Goal: Check status

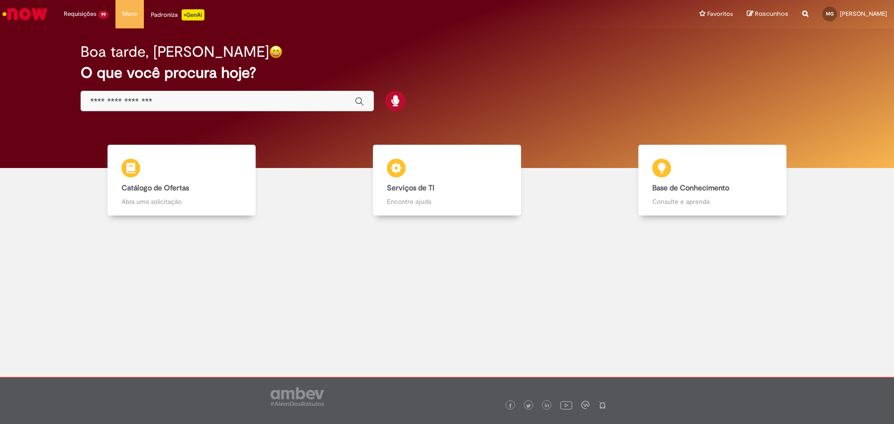
click at [101, 191] on link "Catálogo de Ofertas Catálogo de Ofertas Abra uma solicitação" at bounding box center [181, 180] width 265 height 71
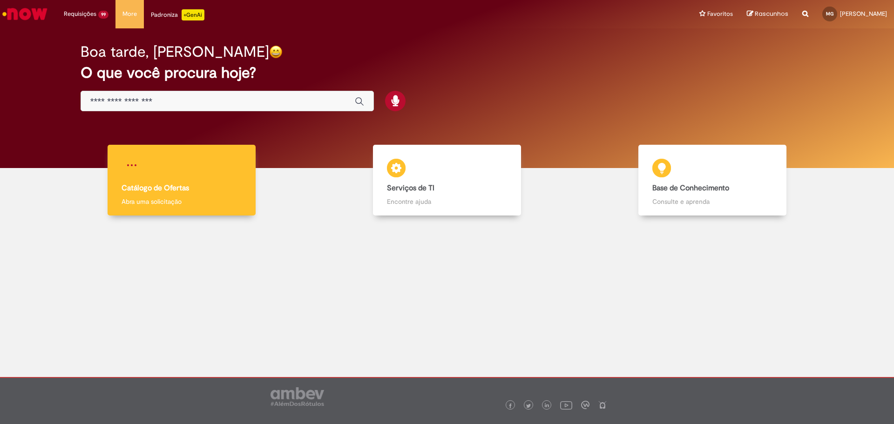
click at [146, 188] on b "Catálogo de Ofertas" at bounding box center [154, 187] width 67 height 9
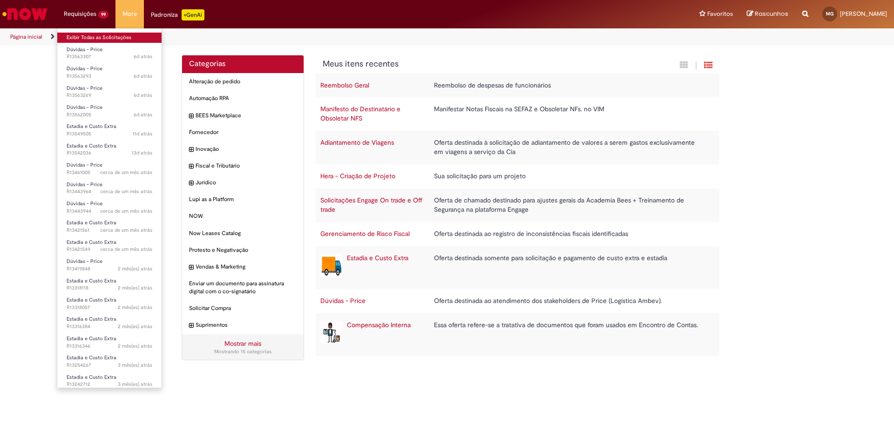
click at [75, 38] on link "Exibir Todas as Solicitações" at bounding box center [109, 38] width 104 height 10
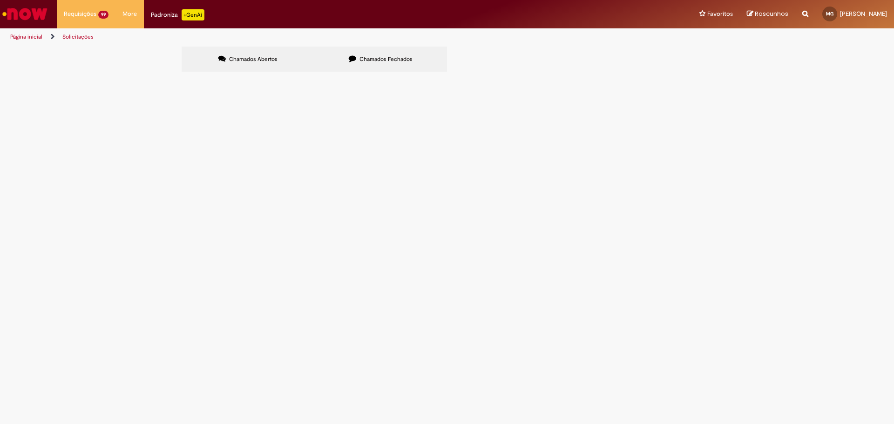
click at [364, 58] on span "Chamados Fechados" at bounding box center [385, 58] width 53 height 7
click at [0, 0] on link at bounding box center [0, 0] width 0 height 0
click at [0, 0] on icon at bounding box center [0, 0] width 0 height 0
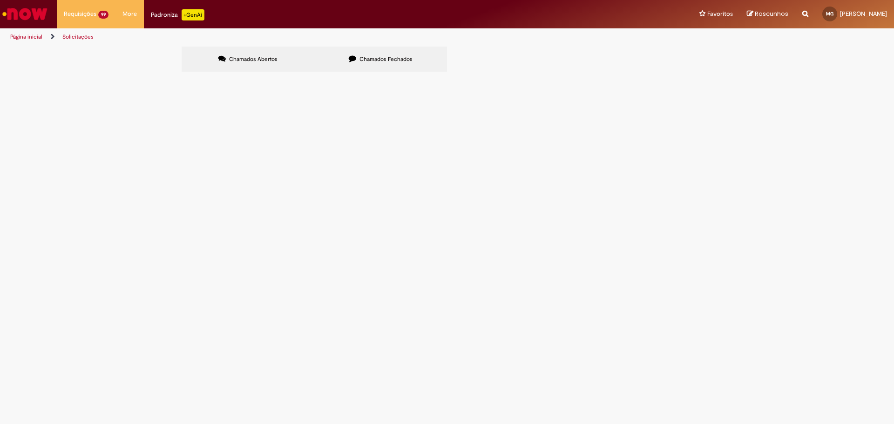
click at [0, 0] on span "FAVOR, ANALISAR AS OBSERVAÇÕES DO TERMO DE PENDÊNCIA 02 E TAMBÉM AS EVIDÊNCIAS …" at bounding box center [0, 0] width 0 height 0
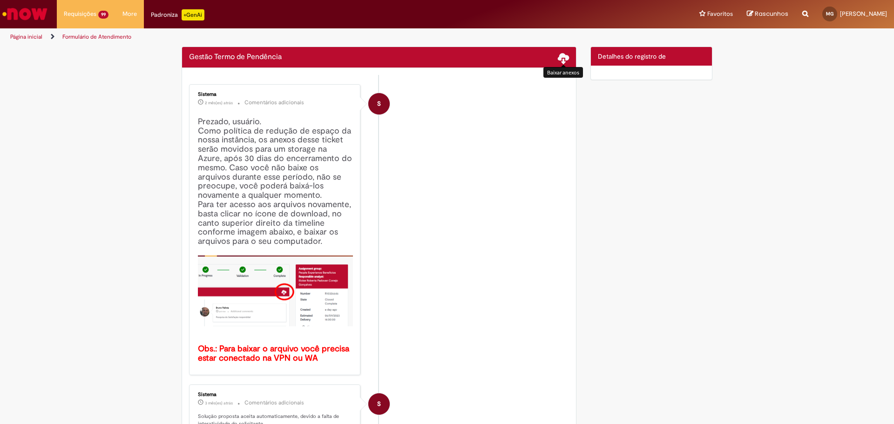
click at [562, 61] on span at bounding box center [563, 57] width 11 height 11
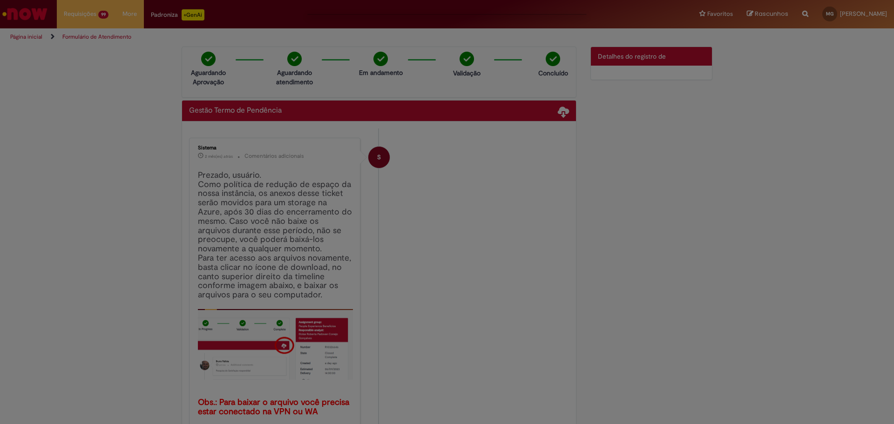
drag, startPoint x: 558, startPoint y: 107, endPoint x: 541, endPoint y: 167, distance: 62.5
click at [534, 173] on div at bounding box center [447, 212] width 894 height 424
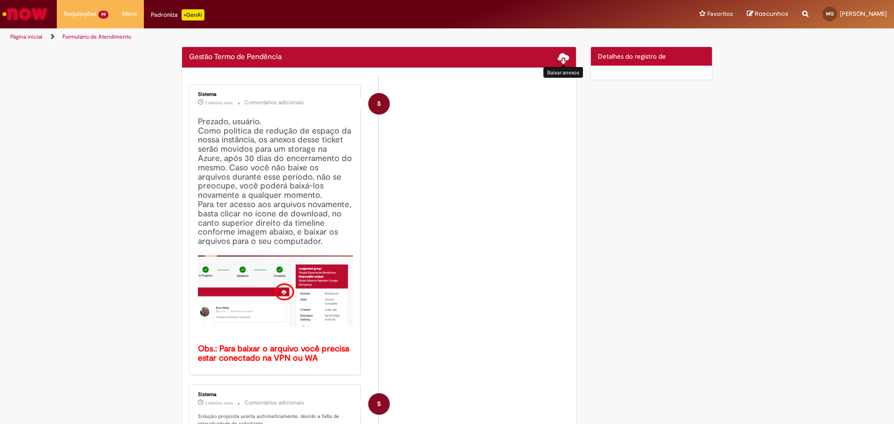
click at [561, 58] on span at bounding box center [563, 57] width 11 height 11
